Goal: Find specific page/section: Find specific page/section

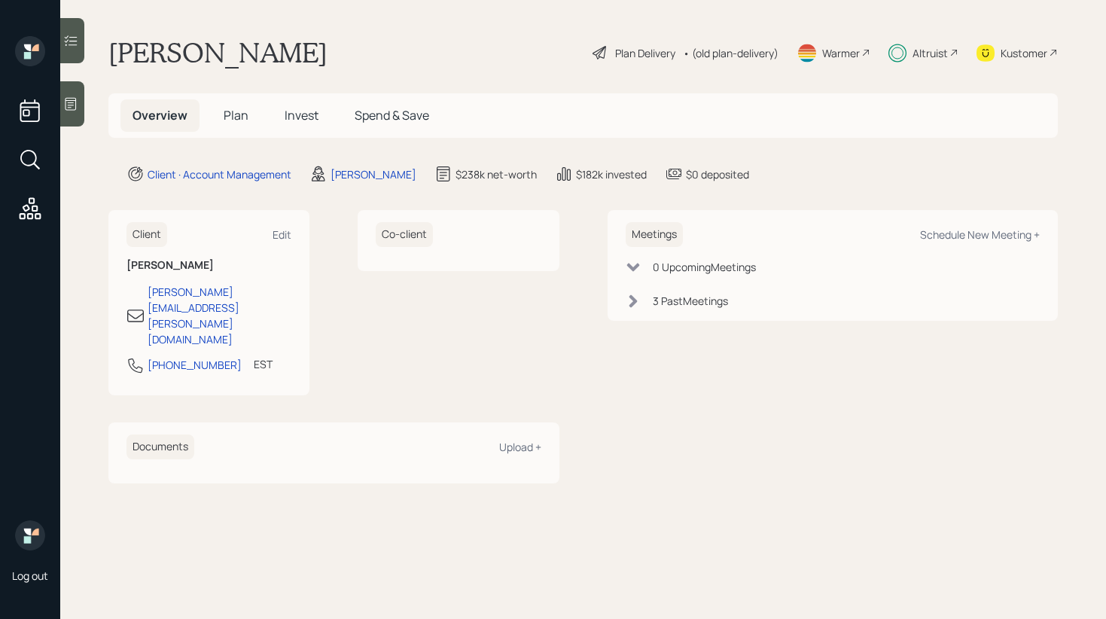
click at [81, 53] on div at bounding box center [72, 40] width 24 height 45
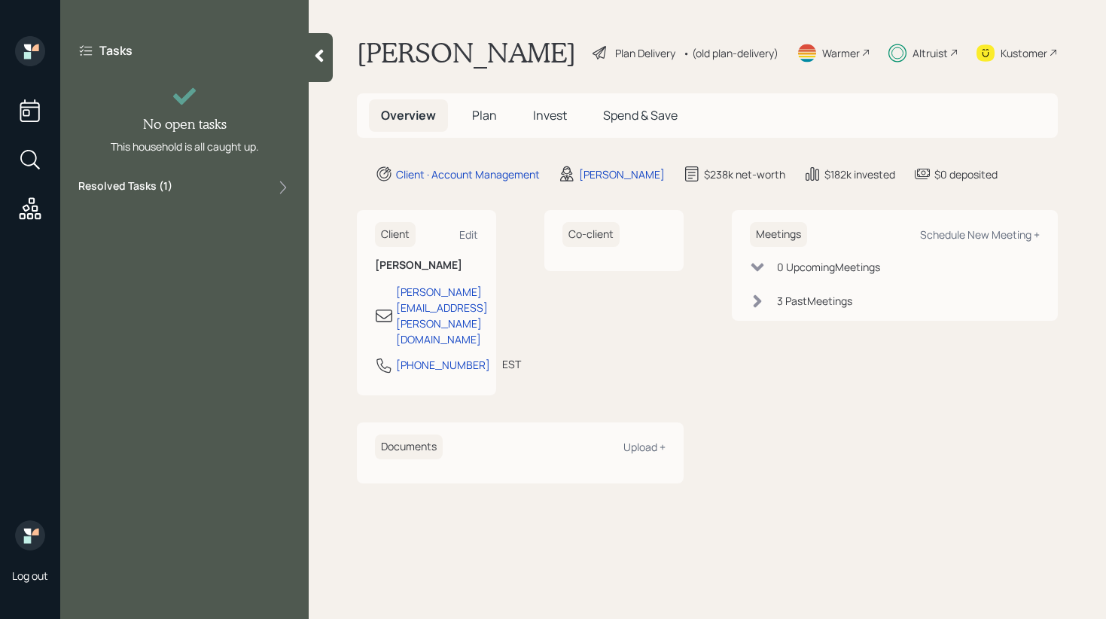
click at [210, 175] on div "Tasks No open tasks This household is all caught up. Resolved Tasks ( 1 )" at bounding box center [184, 119] width 248 height 166
click at [212, 184] on div "Resolved Tasks ( 1 )" at bounding box center [184, 187] width 212 height 18
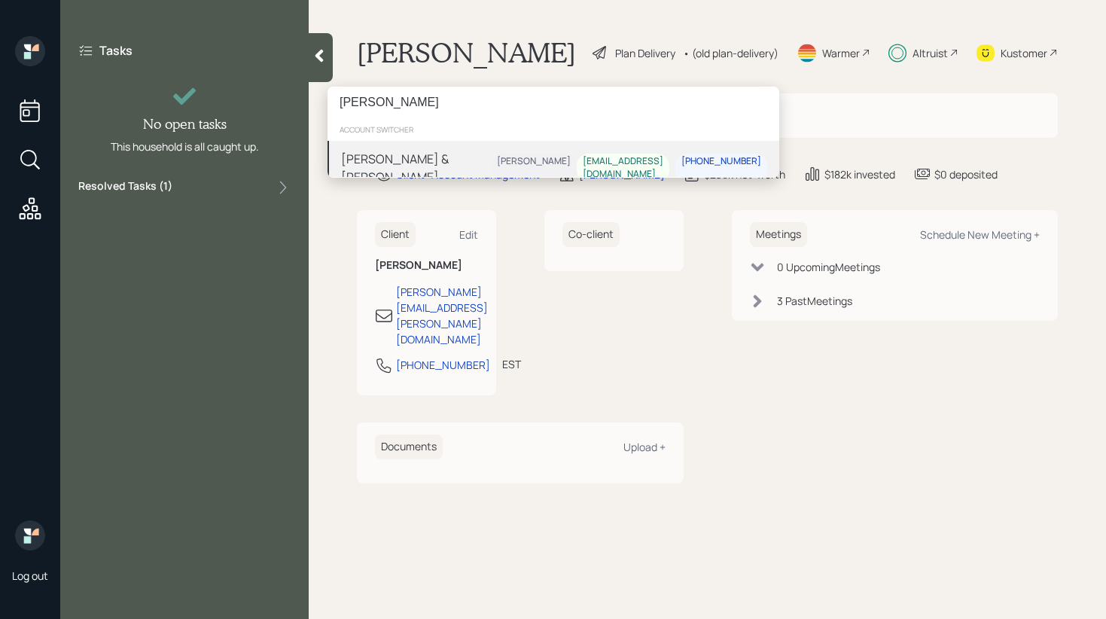
type input "[PERSON_NAME]"
click at [469, 151] on div "[PERSON_NAME] & [PERSON_NAME]" at bounding box center [416, 168] width 150 height 36
